Goal: Task Accomplishment & Management: Manage account settings

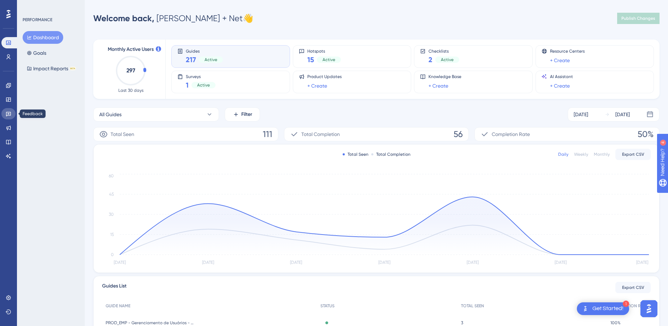
click at [6, 114] on icon at bounding box center [9, 114] width 6 height 6
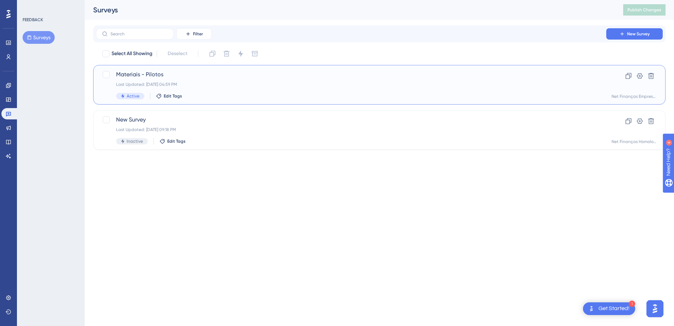
click at [216, 84] on div "Last Updated: [DATE] 04:59 PM" at bounding box center [351, 85] width 470 height 6
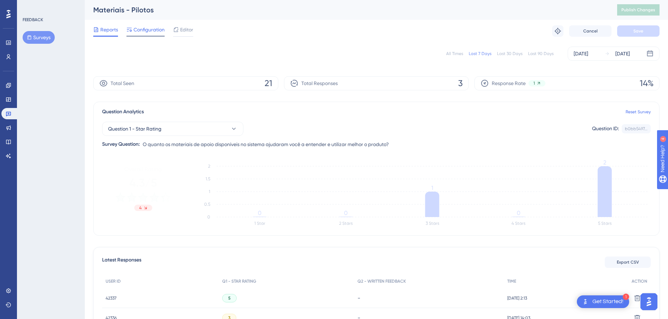
click at [142, 27] on span "Configuration" at bounding box center [148, 29] width 31 height 8
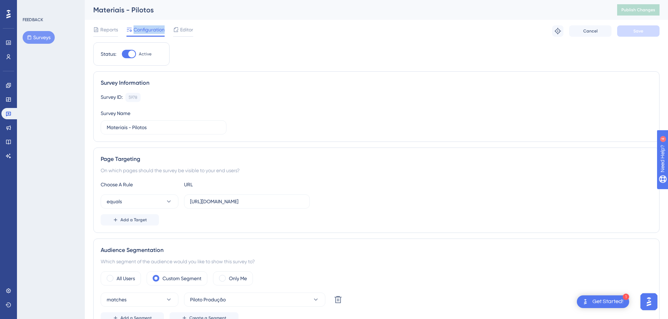
click at [142, 27] on span "Configuration" at bounding box center [148, 29] width 31 height 8
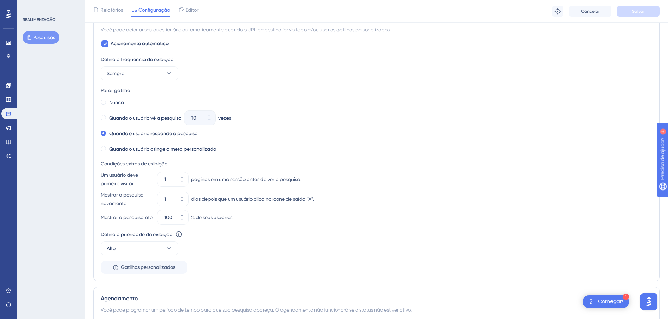
scroll to position [338, 0]
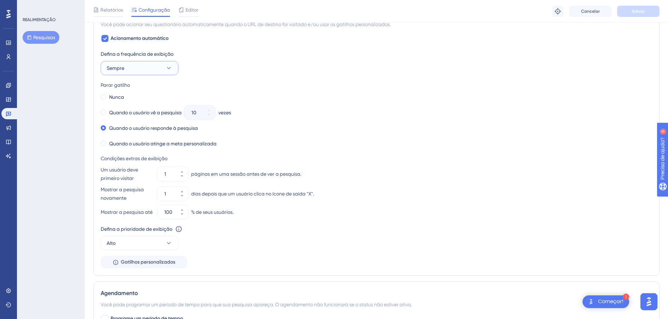
click at [162, 72] on button "Sempre" at bounding box center [140, 68] width 78 height 14
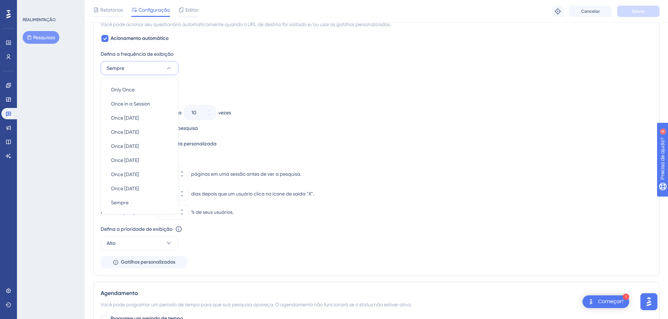
scroll to position [320, 0]
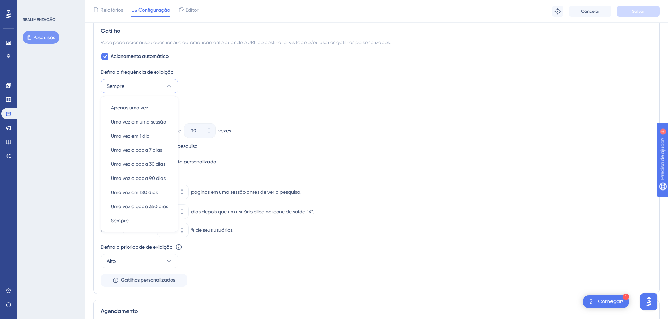
click at [331, 115] on div "Nunca" at bounding box center [376, 115] width 551 height 10
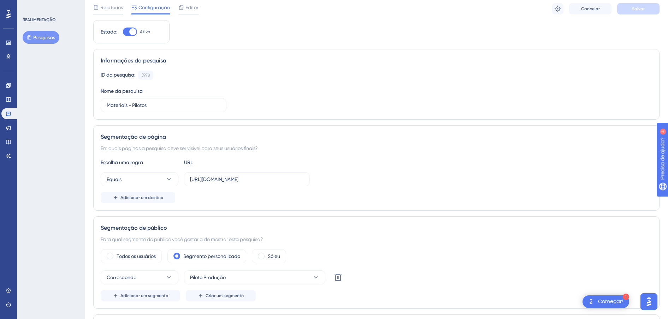
scroll to position [0, 0]
